Goal: Information Seeking & Learning: Learn about a topic

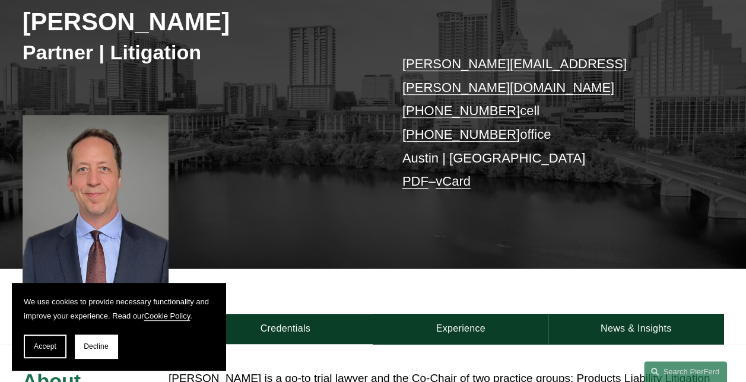
scroll to position [475, 0]
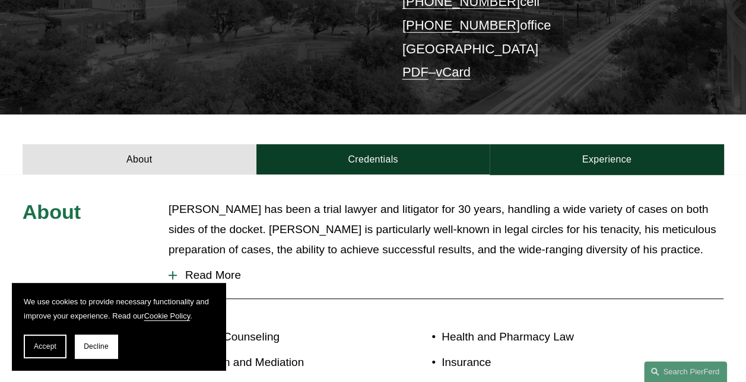
scroll to position [370, 0]
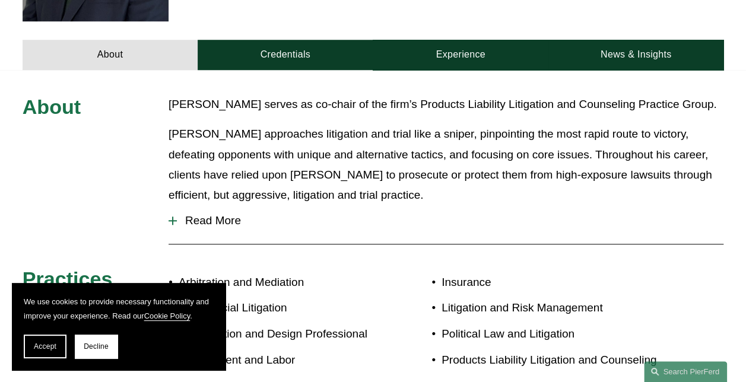
scroll to position [475, 0]
